Goal: Task Accomplishment & Management: Complete application form

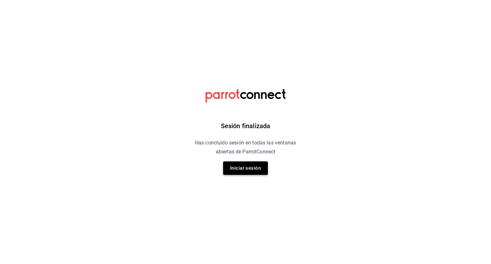
click at [254, 172] on button "Iniciar sesión" at bounding box center [245, 167] width 45 height 13
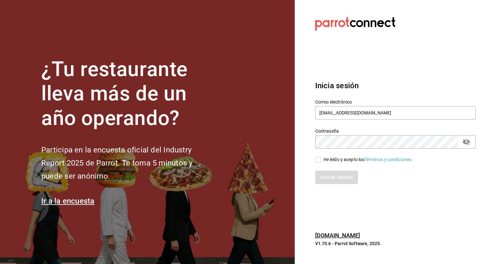
click at [243, 145] on section "¿Tu restaurante lleva más de un año operando? Participa en la encuesta oficial …" at bounding box center [147, 132] width 295 height 264
click at [270, 129] on section "¿Tu restaurante lleva más de un año operando? Participa en la encuesta oficial …" at bounding box center [147, 132] width 295 height 264
click at [318, 160] on input "He leído y acepto los Términos y condiciones." at bounding box center [318, 160] width 6 height 6
checkbox input "true"
click at [343, 178] on button "Iniciar sesión" at bounding box center [336, 177] width 43 height 13
